Goal: Task Accomplishment & Management: Manage account settings

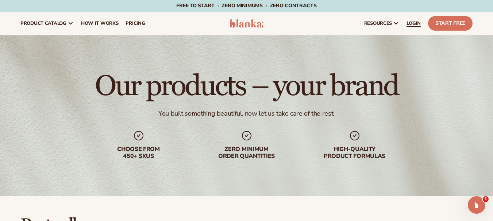
click at [410, 24] on span "LOGIN" at bounding box center [414, 23] width 14 height 6
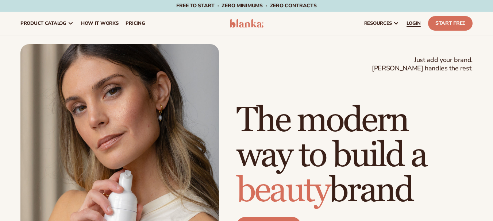
click at [411, 18] on link "LOGIN" at bounding box center [414, 23] width 22 height 23
